Goal: Transaction & Acquisition: Book appointment/travel/reservation

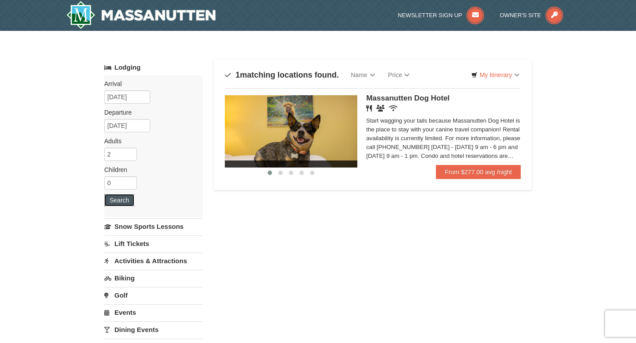
click at [124, 199] on button "Search" at bounding box center [119, 200] width 30 height 12
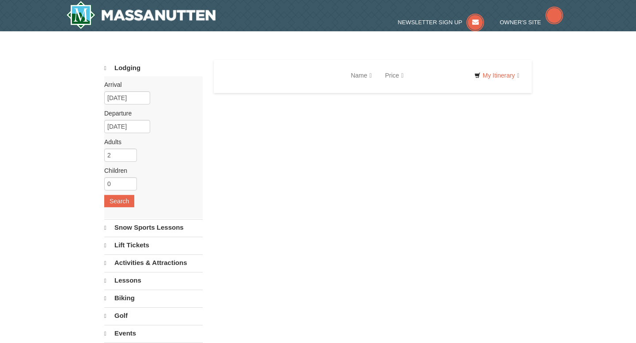
select select "10"
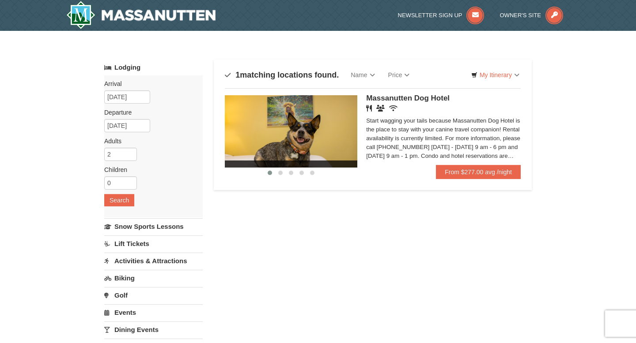
click at [435, 140] on div "Start wagging your tails because Massanutten Dog Hotel is the place to stay wit…" at bounding box center [443, 139] width 154 height 44
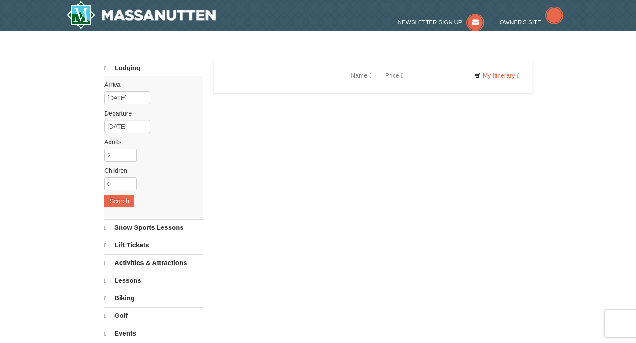
select select "10"
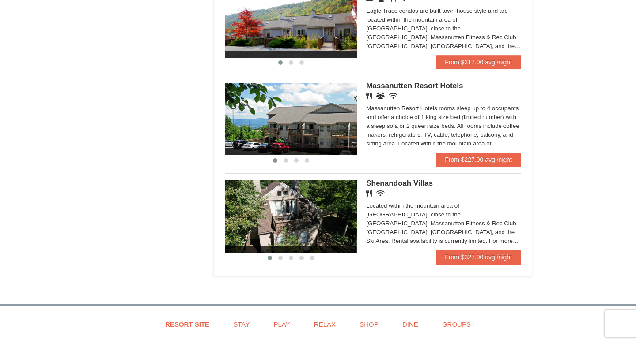
scroll to position [524, 0]
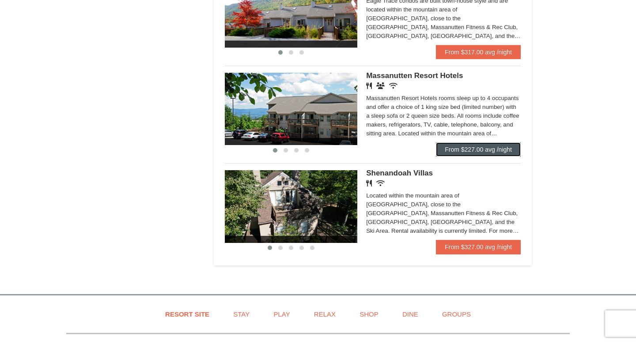
click at [486, 155] on link "From $227.00 avg /night" at bounding box center [478, 150] width 85 height 14
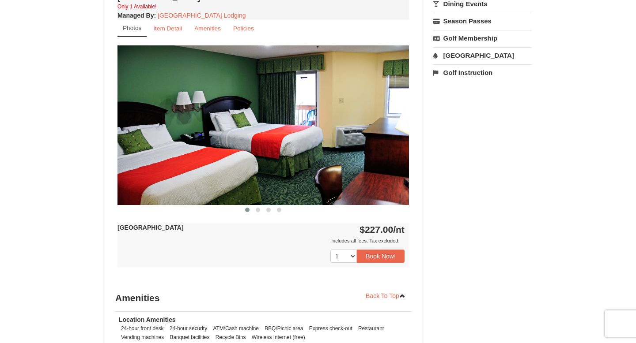
scroll to position [347, 0]
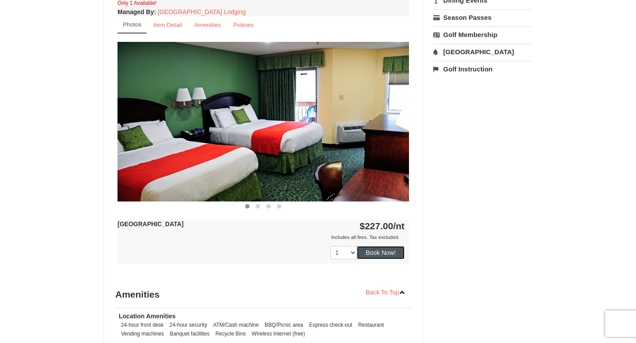
click at [385, 253] on button "Book Now!" at bounding box center [381, 252] width 48 height 13
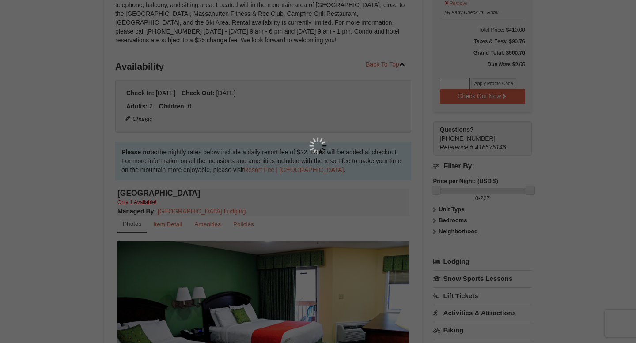
scroll to position [86, 0]
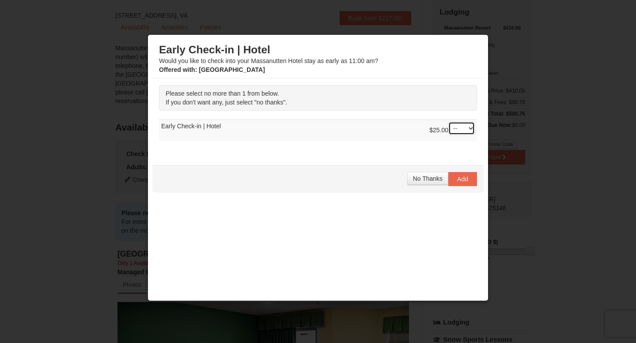
click at [469, 128] on select "-- 01" at bounding box center [461, 128] width 26 height 13
click at [428, 179] on span "No Thanks" at bounding box center [428, 178] width 30 height 7
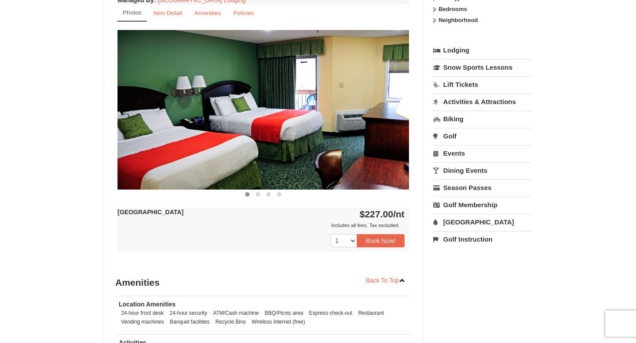
scroll to position [0, 0]
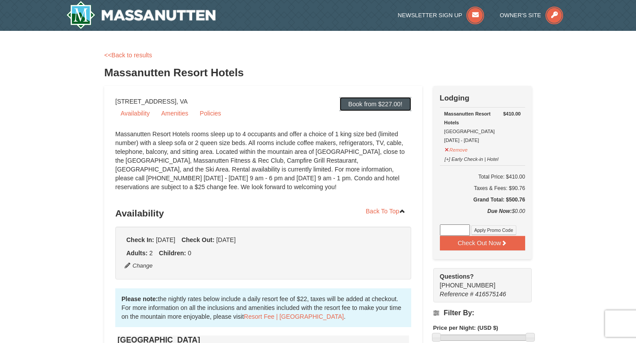
click at [362, 103] on link "Book from $227.00!" at bounding box center [375, 104] width 72 height 14
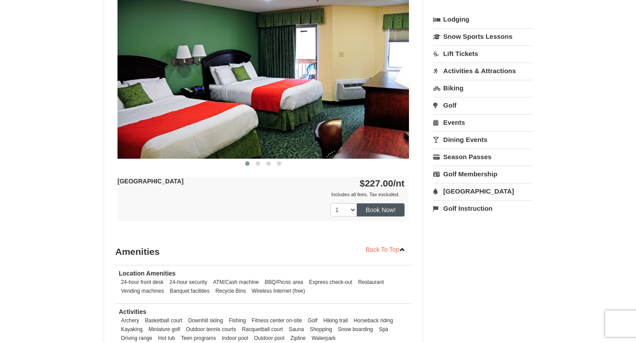
scroll to position [391, 0]
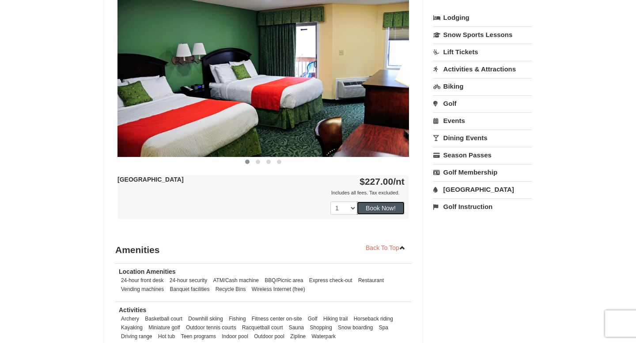
click at [384, 209] on button "Book Now!" at bounding box center [381, 208] width 48 height 13
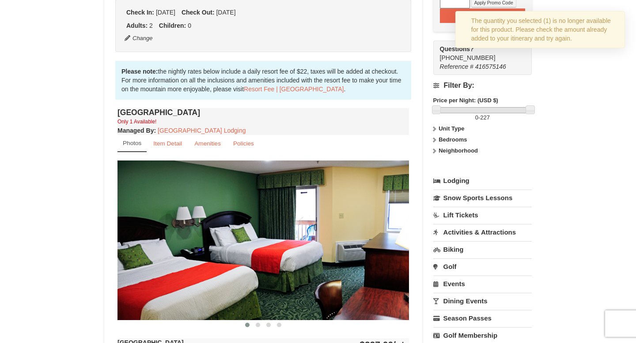
scroll to position [86, 0]
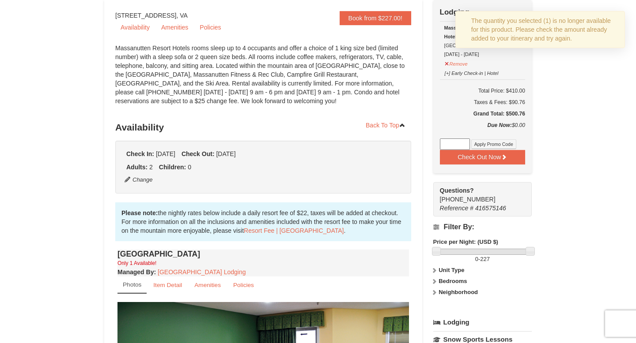
click at [536, 89] on div "× <<Back to results Massanutten Resort Hotels Book from $227.00! 1822 Resort Dr…" at bounding box center [317, 338] width 445 height 768
click at [572, 37] on div "The quantity you selected (1) is no longer available for this product. Please c…" at bounding box center [545, 29] width 148 height 26
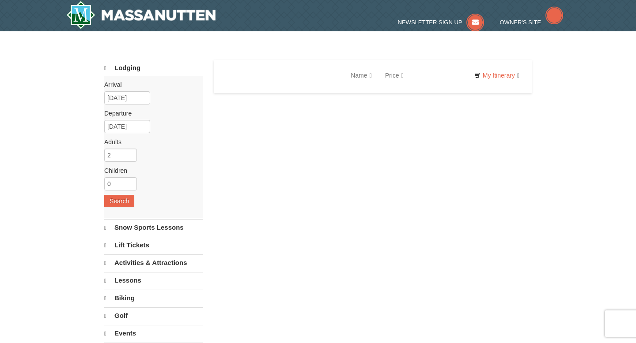
select select "10"
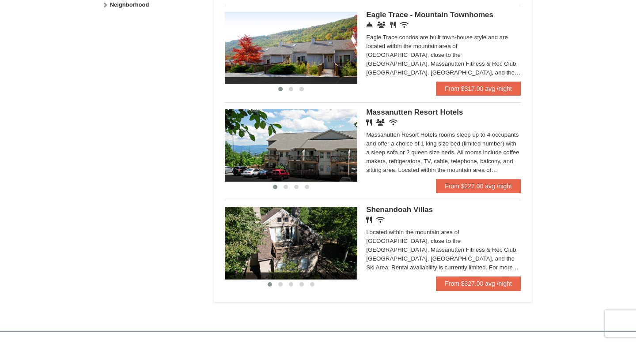
scroll to position [488, 0]
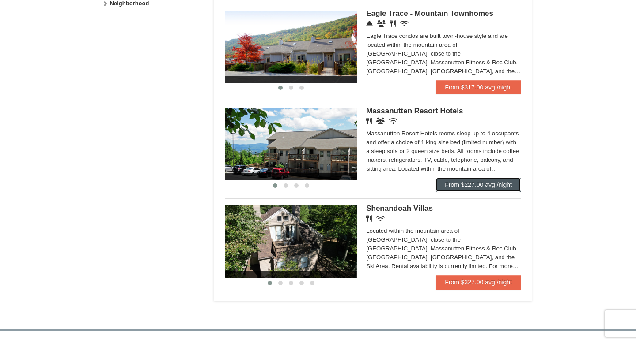
click at [477, 188] on link "From $227.00 avg /night" at bounding box center [478, 185] width 85 height 14
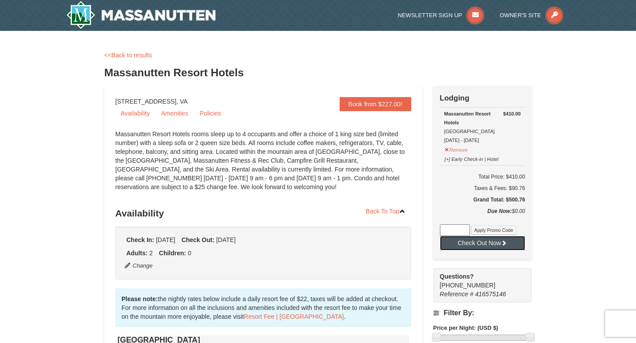
click at [492, 245] on button "Check Out Now" at bounding box center [482, 243] width 85 height 14
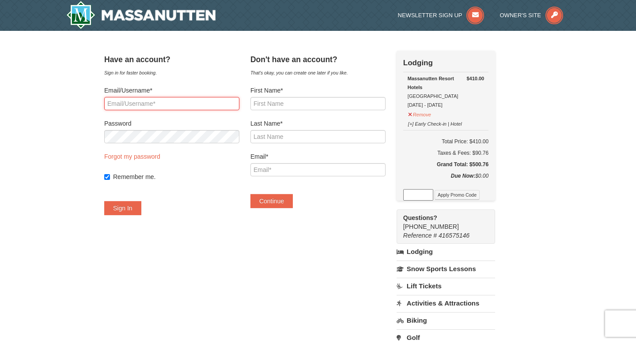
click at [164, 105] on input "Email/Username*" at bounding box center [171, 103] width 135 height 13
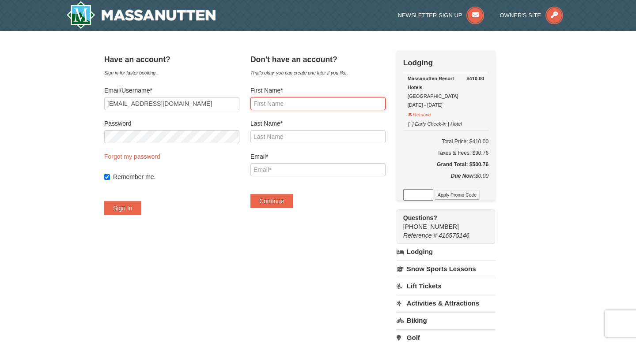
click at [285, 104] on input "First Name*" at bounding box center [317, 103] width 135 height 13
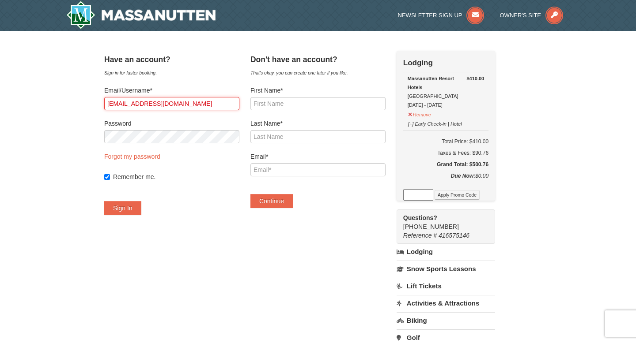
click at [189, 105] on input "[EMAIL_ADDRESS][DOMAIN_NAME]" at bounding box center [171, 103] width 135 height 13
type input "g"
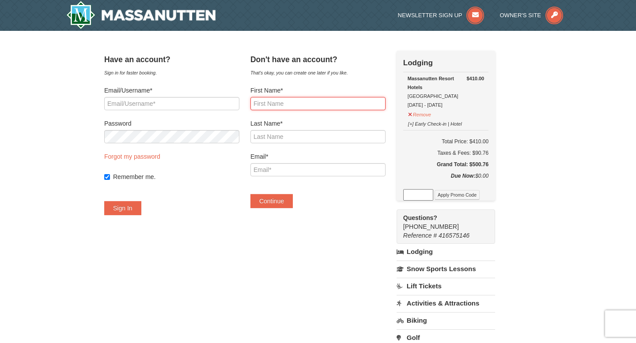
click at [295, 101] on input "First Name*" at bounding box center [317, 103] width 135 height 13
type input "[PERSON_NAME]"
type input "Matrassi"
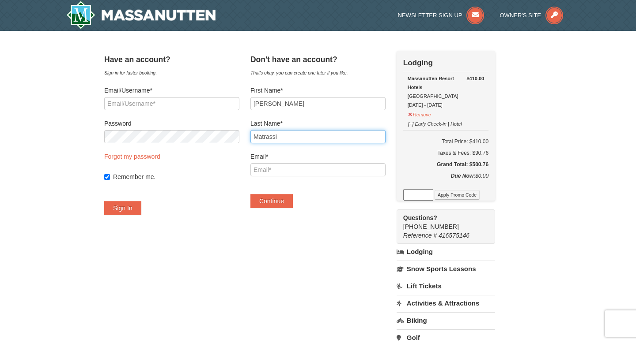
type input "[EMAIL_ADDRESS][DOMAIN_NAME]"
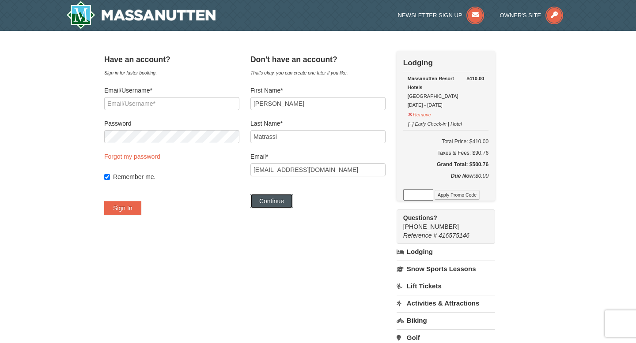
click at [288, 202] on button "Continue" at bounding box center [271, 201] width 42 height 14
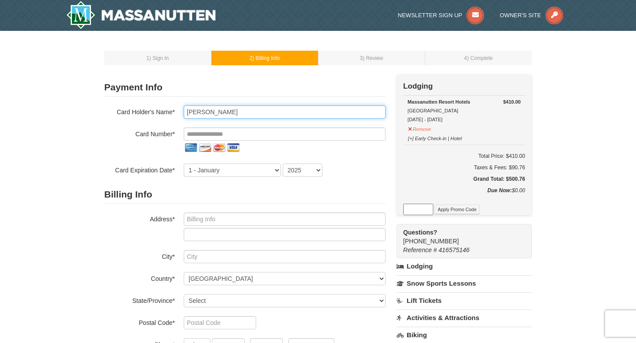
click at [249, 109] on input "Gina Matrassi" at bounding box center [285, 111] width 202 height 13
click at [249, 108] on input "Gina Matrassi" at bounding box center [285, 111] width 202 height 13
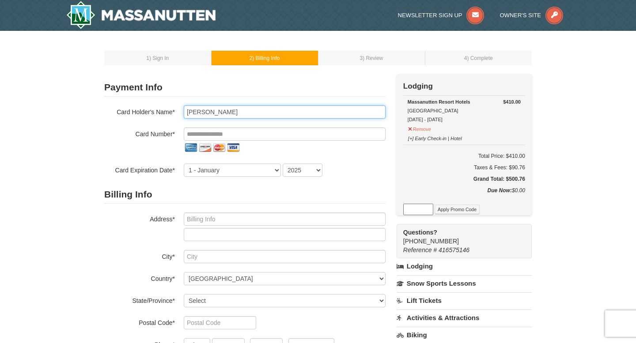
click at [249, 108] on input "Gina Matrassi" at bounding box center [285, 111] width 202 height 13
type input "Martin Wallace"
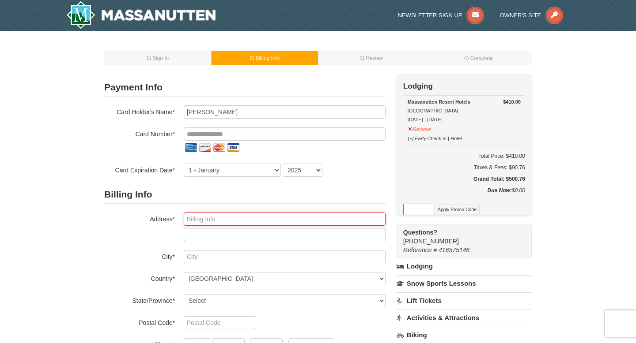
click at [208, 222] on input "text" at bounding box center [285, 219] width 202 height 13
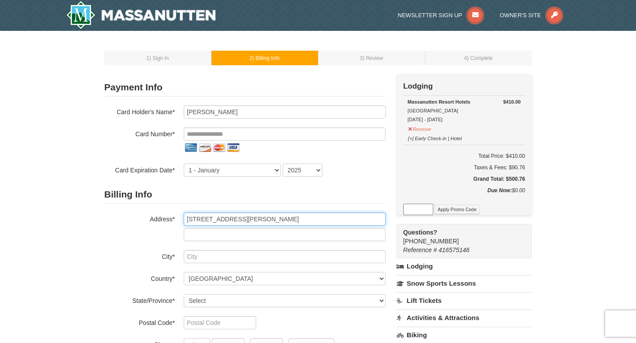
type input "4 Chester Ave"
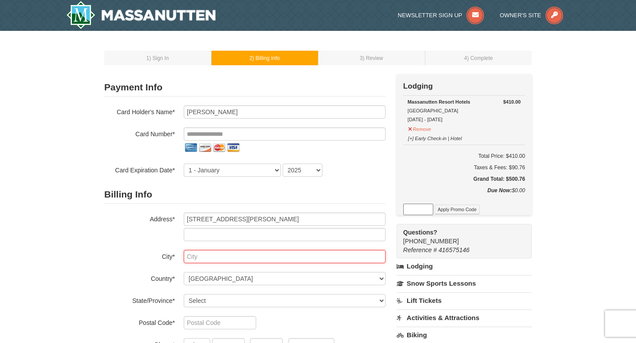
click at [196, 259] on input "text" at bounding box center [285, 256] width 202 height 13
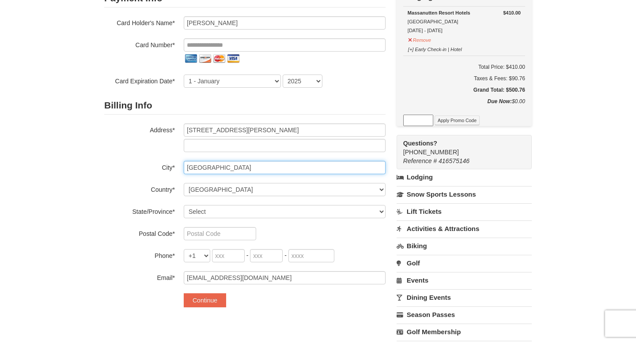
scroll to position [91, 0]
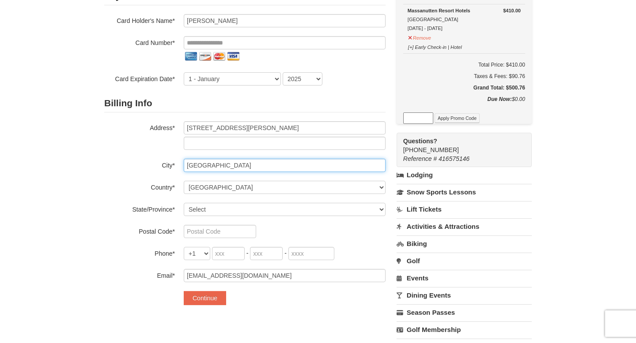
type input "Annapolis"
